Goal: Information Seeking & Learning: Learn about a topic

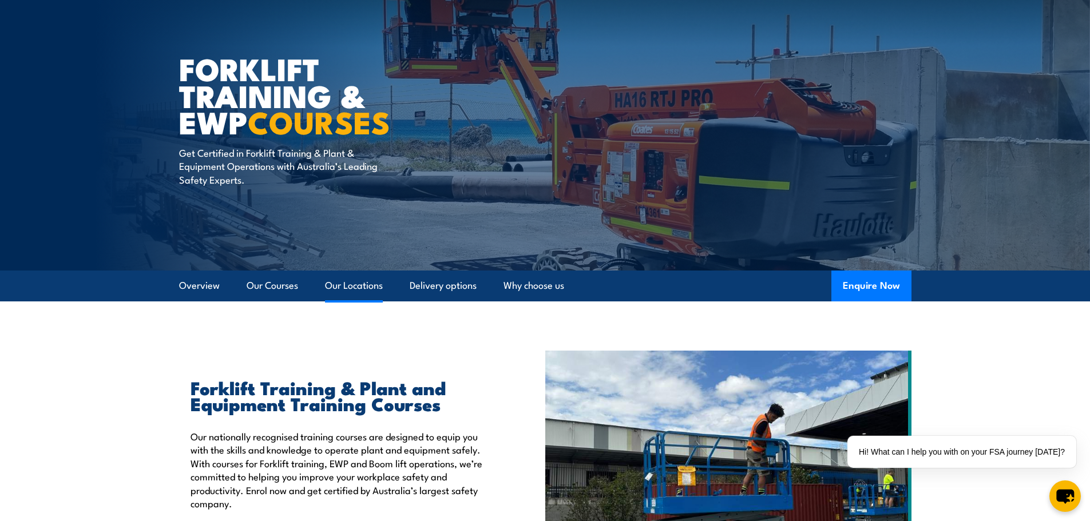
click at [349, 286] on link "Our Locations" at bounding box center [354, 286] width 58 height 30
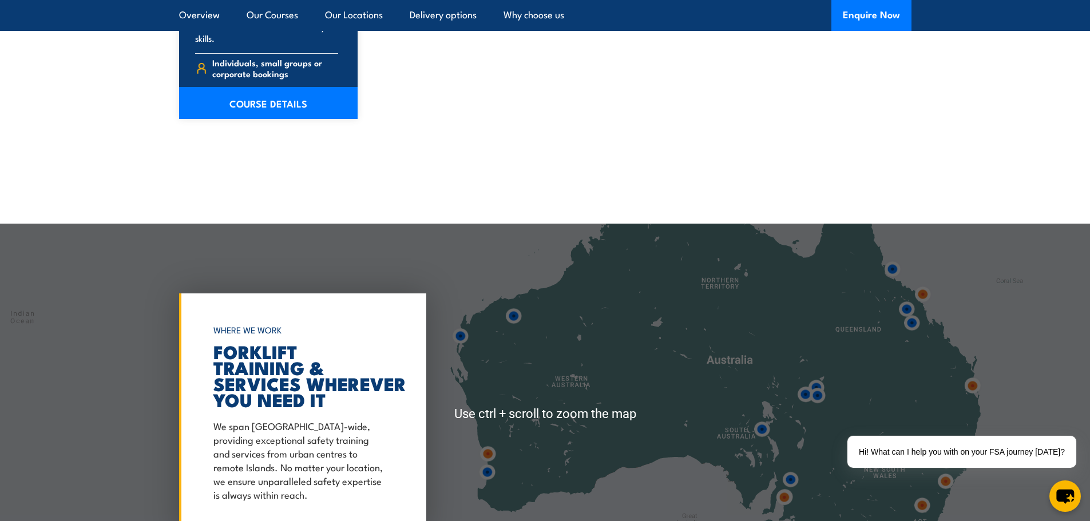
scroll to position [2176, 0]
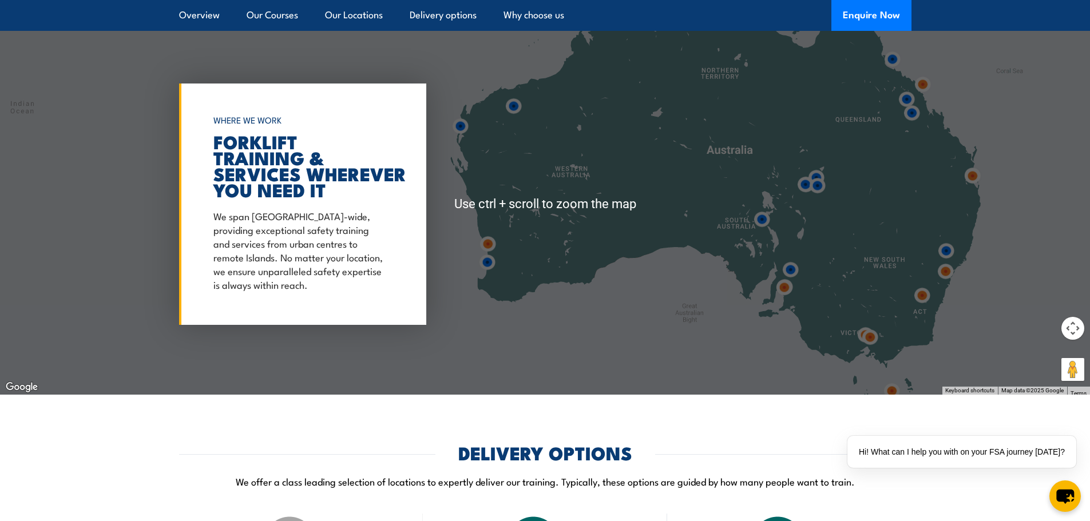
click at [946, 275] on img at bounding box center [945, 271] width 21 height 21
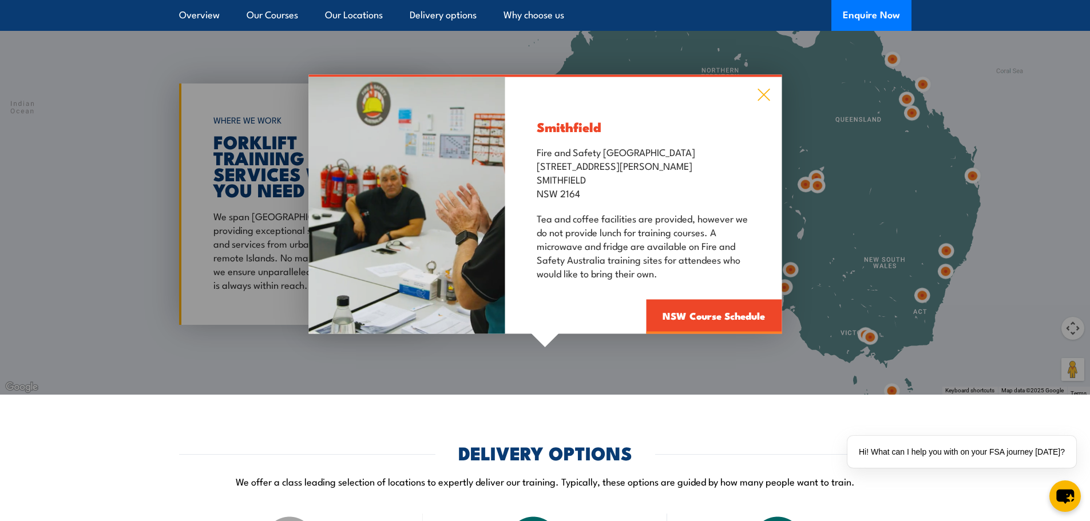
click at [766, 94] on icon at bounding box center [763, 95] width 13 height 13
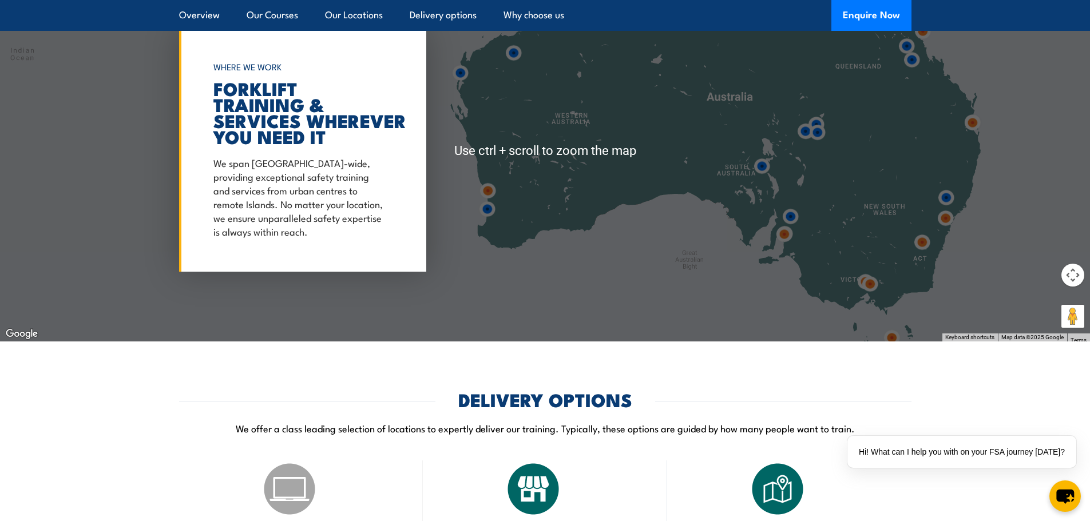
scroll to position [2233, 0]
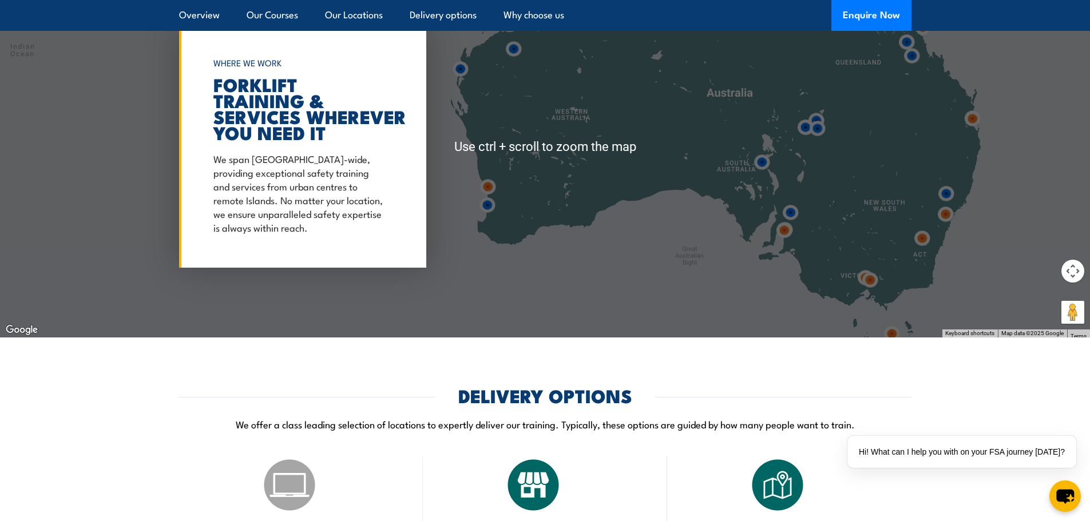
click at [981, 232] on div at bounding box center [545, 146] width 1090 height 381
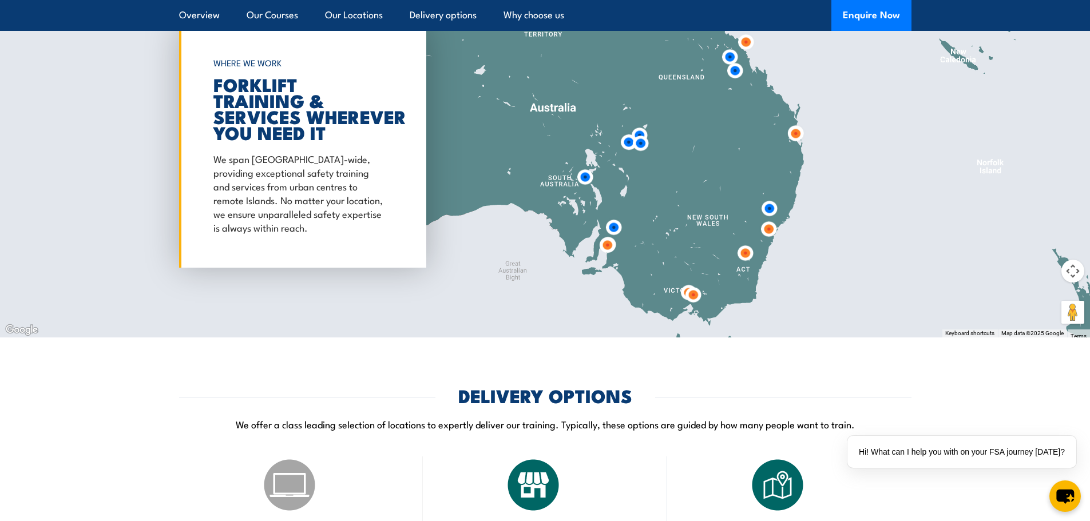
drag, startPoint x: 994, startPoint y: 183, endPoint x: 812, endPoint y: 199, distance: 182.7
click at [812, 199] on div at bounding box center [545, 146] width 1090 height 381
click at [771, 232] on img at bounding box center [768, 229] width 21 height 21
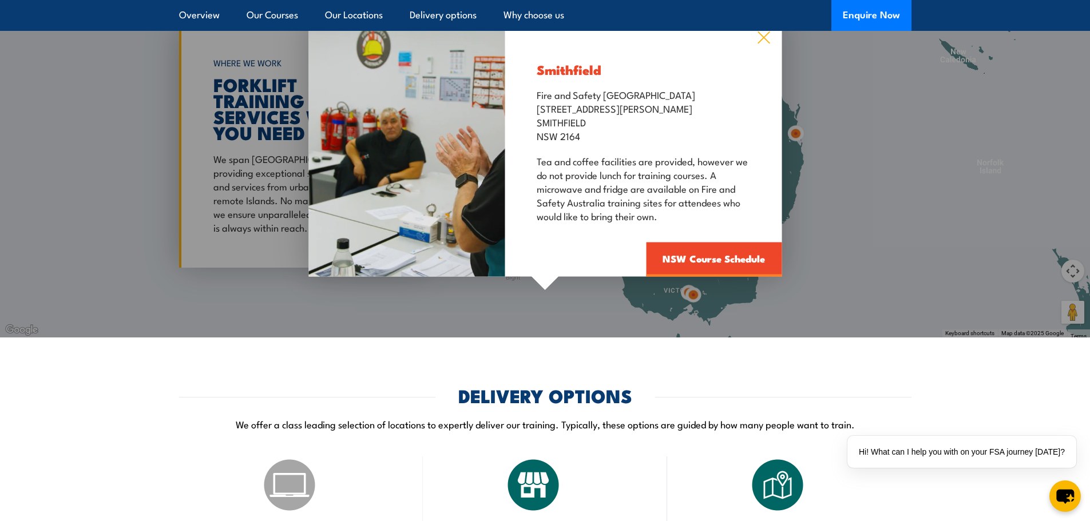
click at [764, 38] on icon at bounding box center [764, 38] width 12 height 12
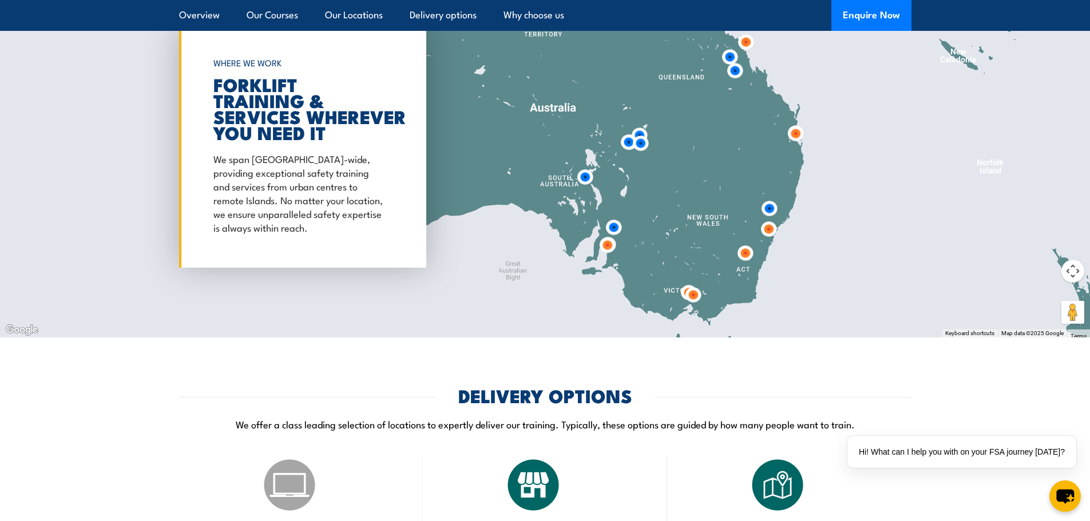
click at [770, 203] on img at bounding box center [769, 208] width 21 height 21
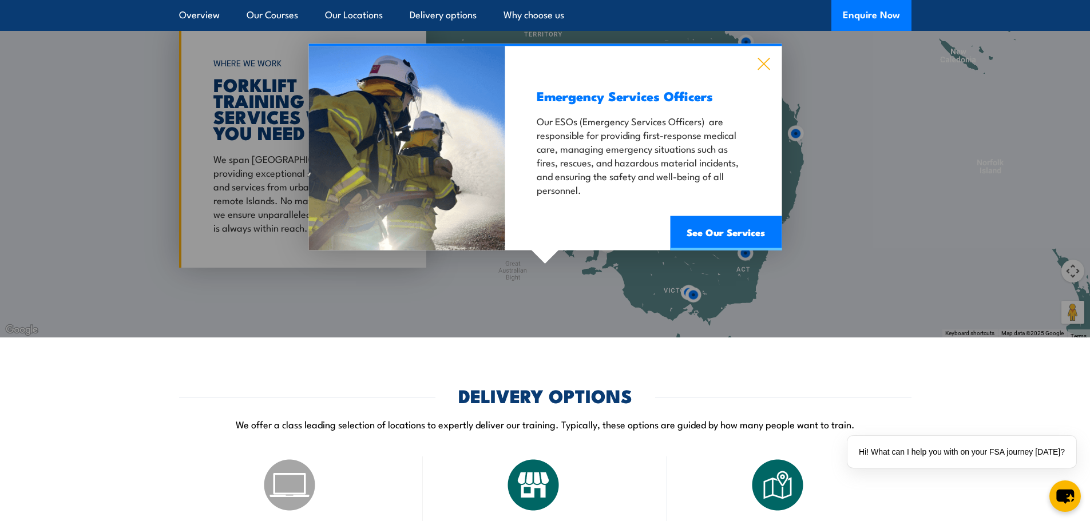
drag, startPoint x: 749, startPoint y: 77, endPoint x: 758, endPoint y: 68, distance: 13.4
click at [751, 77] on div "Emergency Services Officers Our ESOs (Emergency Services Officers) are responsi…" at bounding box center [643, 148] width 276 height 204
click at [761, 63] on icon at bounding box center [763, 64] width 13 height 13
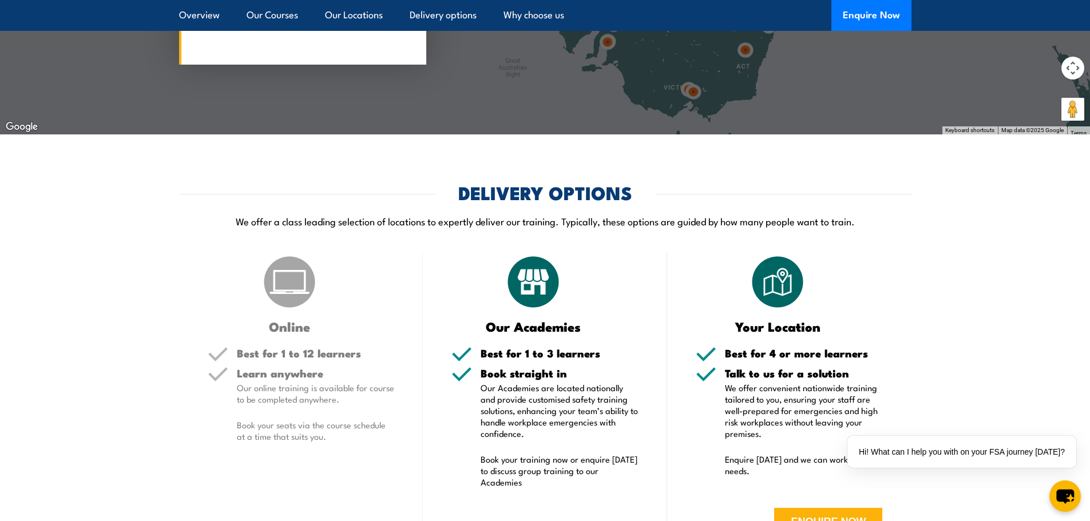
scroll to position [2576, 0]
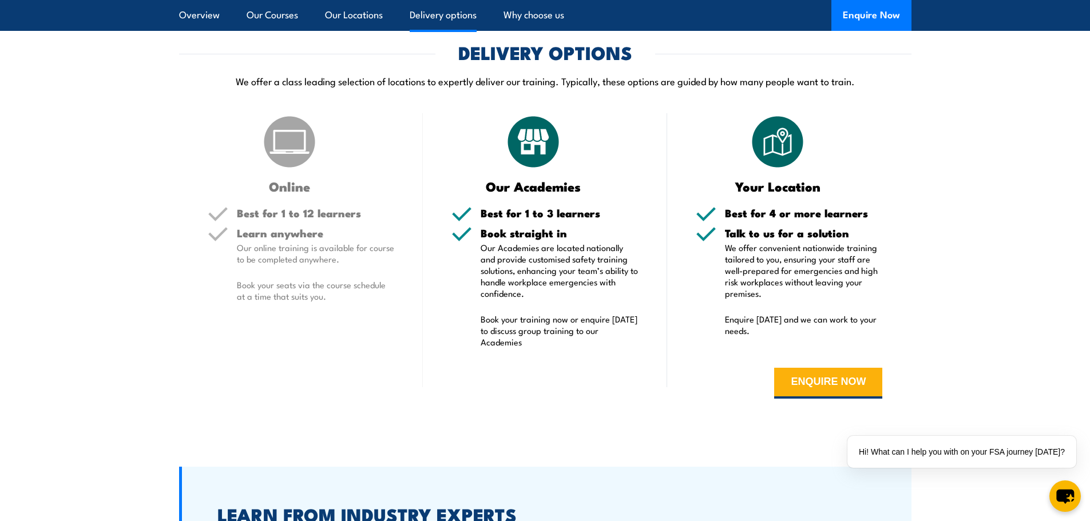
click at [430, 16] on link "Delivery options" at bounding box center [443, 15] width 67 height 30
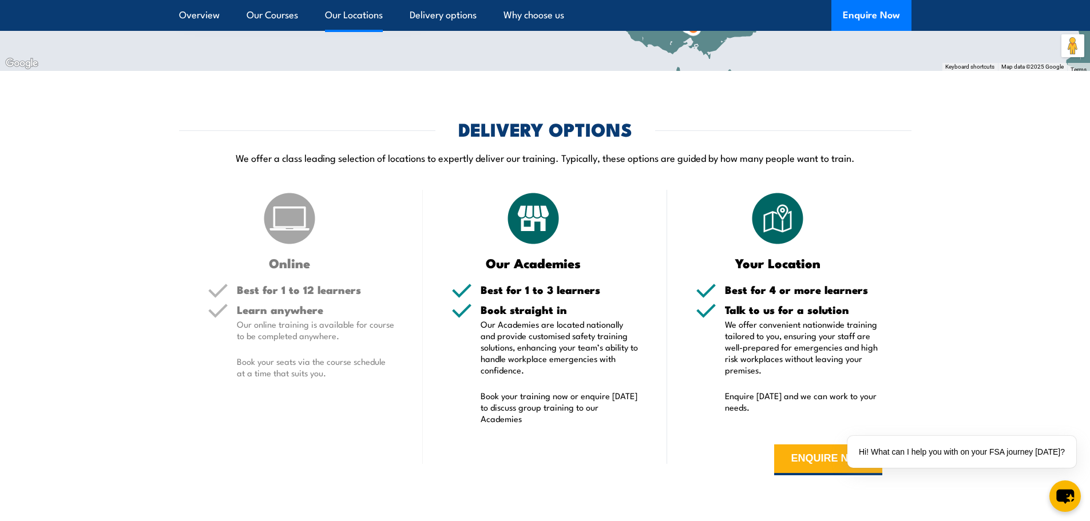
click at [375, 14] on link "Our Locations" at bounding box center [354, 15] width 58 height 30
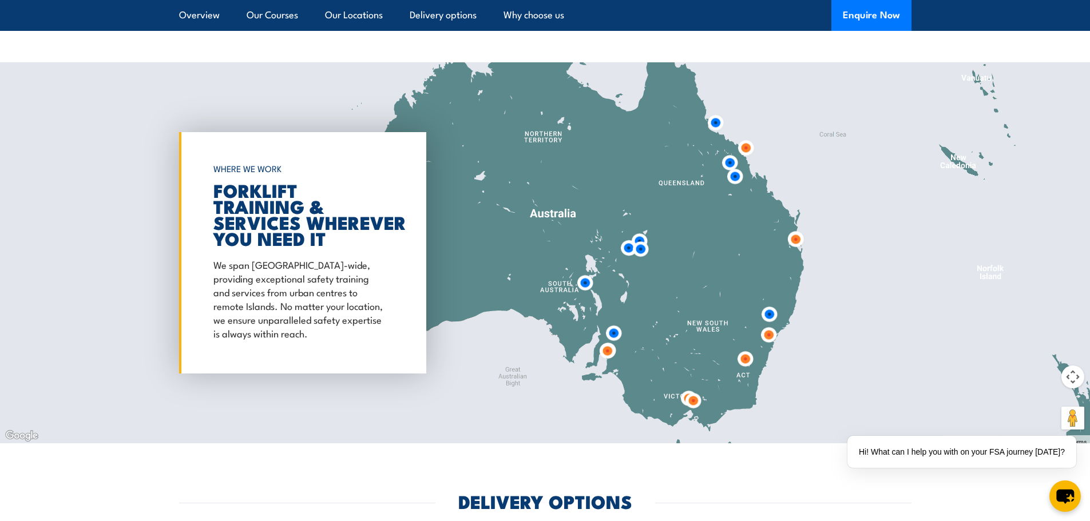
scroll to position [2118, 0]
